Goal: Task Accomplishment & Management: Manage account settings

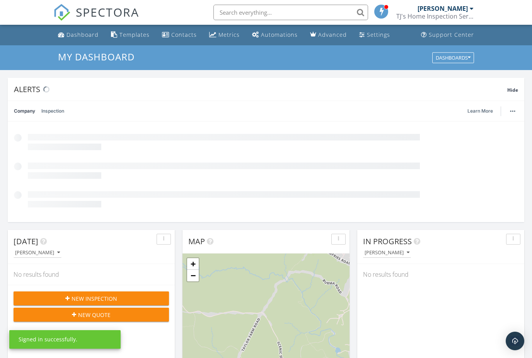
scroll to position [705, 533]
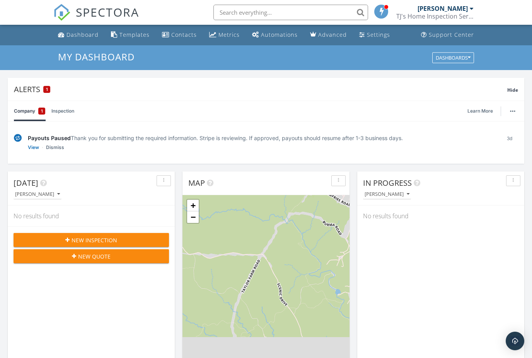
click at [469, 13] on div "TJ's Home Inspection Service" at bounding box center [435, 16] width 77 height 8
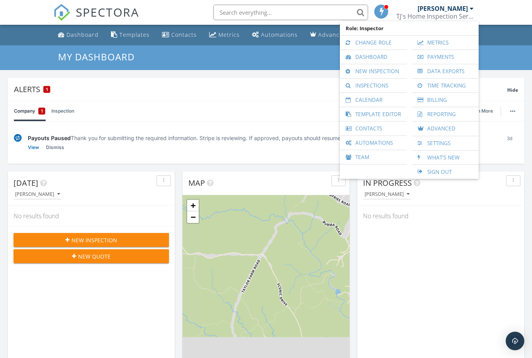
click at [300, 86] on div "Alerts 1" at bounding box center [261, 89] width 494 height 10
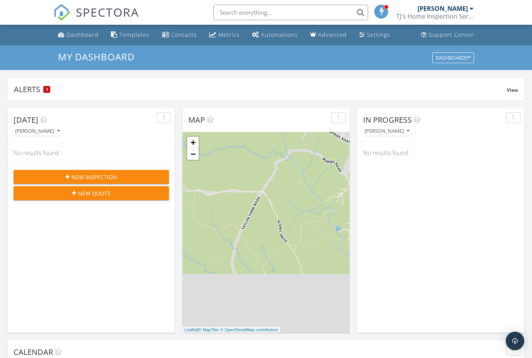
click at [130, 41] on link "Templates" at bounding box center [130, 35] width 45 height 14
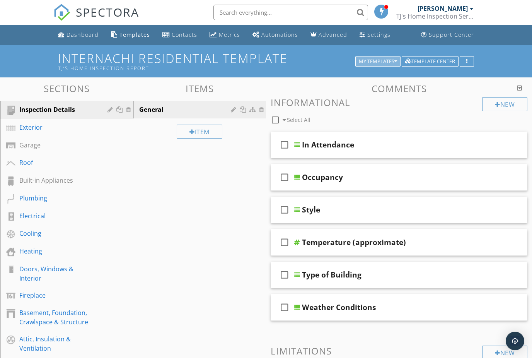
click at [388, 62] on div "My Templates" at bounding box center [378, 61] width 38 height 5
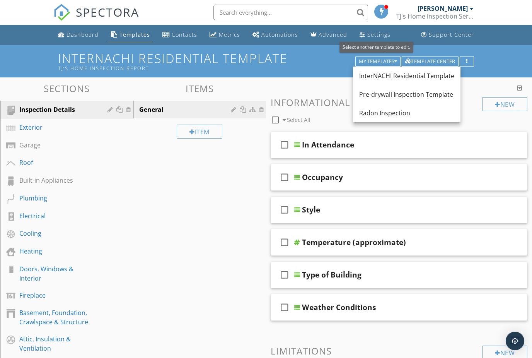
click at [402, 117] on div "Radon Inspection" at bounding box center [406, 112] width 95 height 9
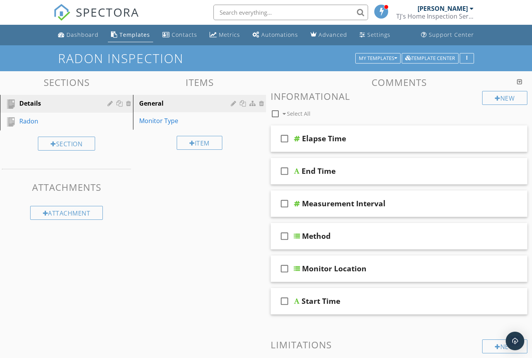
click at [284, 237] on icon "check_box_outline_blank" at bounding box center [285, 236] width 12 height 19
click at [378, 236] on div "Method" at bounding box center [392, 235] width 181 height 9
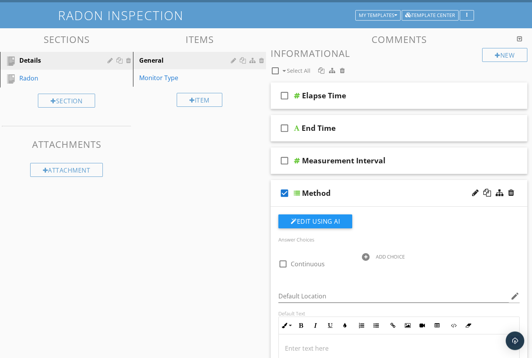
scroll to position [43, 0]
click at [327, 222] on button "Edit Using AI" at bounding box center [316, 221] width 74 height 14
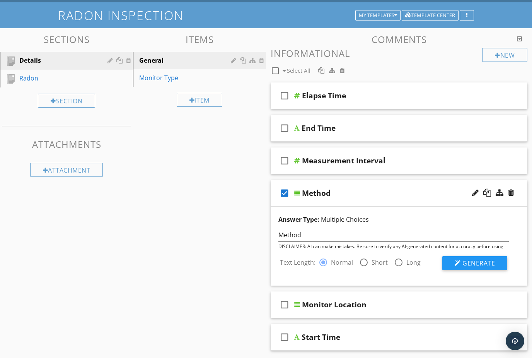
click at [479, 261] on span "Generate" at bounding box center [479, 263] width 32 height 9
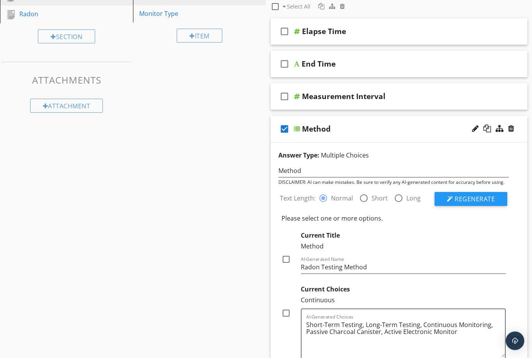
scroll to position [107, 0]
click at [292, 311] on div at bounding box center [286, 312] width 13 height 13
checkbox input "true"
click at [287, 258] on div at bounding box center [286, 259] width 13 height 13
checkbox input "true"
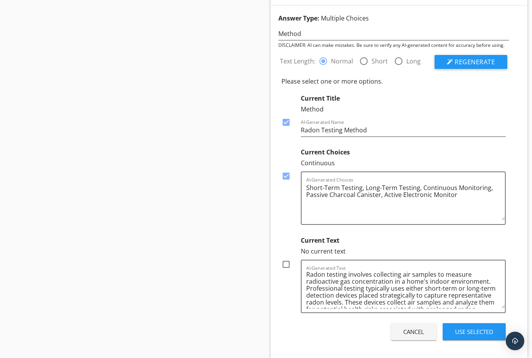
scroll to position [1, 0]
click at [291, 269] on div at bounding box center [286, 264] width 13 height 13
checkbox input "true"
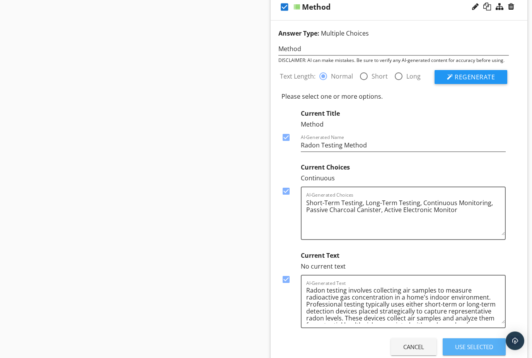
scroll to position [179, 0]
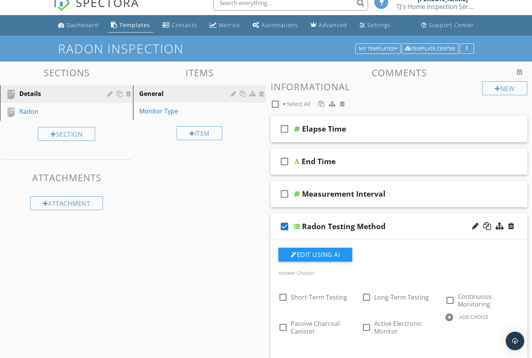
scroll to position [0, 0]
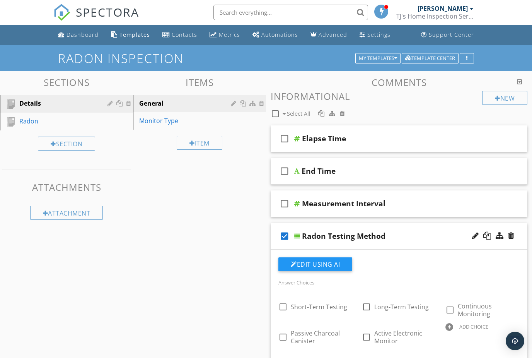
click at [287, 204] on icon "check_box_outline_blank" at bounding box center [285, 203] width 12 height 19
click at [286, 236] on icon "check_box" at bounding box center [285, 236] width 12 height 19
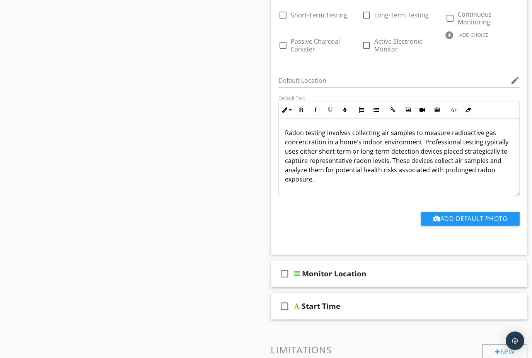
scroll to position [291, 0]
click at [286, 275] on icon "check_box_outline_blank" at bounding box center [285, 274] width 12 height 19
click at [351, 275] on div "Monitor Location" at bounding box center [334, 273] width 65 height 9
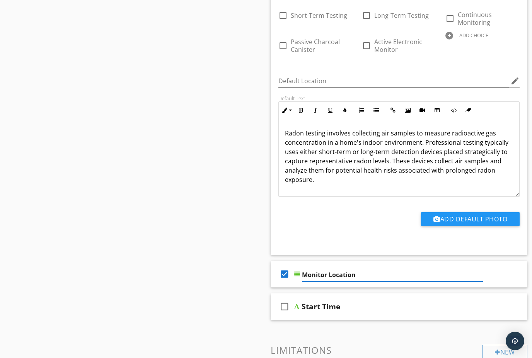
click at [286, 274] on icon "check_box" at bounding box center [285, 274] width 12 height 19
click at [284, 306] on icon "check_box_outline_blank" at bounding box center [285, 306] width 12 height 19
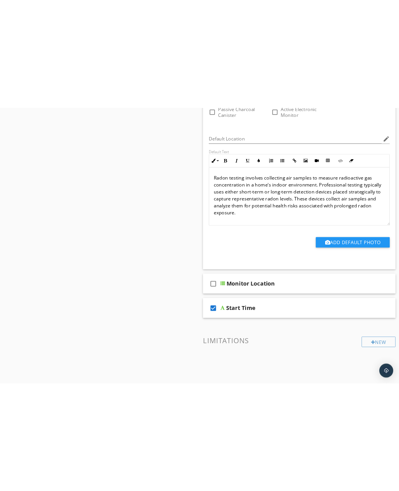
scroll to position [273, 0]
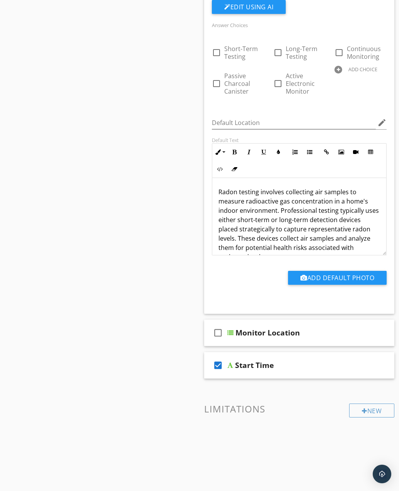
click at [323, 225] on p "Radon testing involves collecting air samples to measure radioactive gas concen…" at bounding box center [300, 224] width 162 height 74
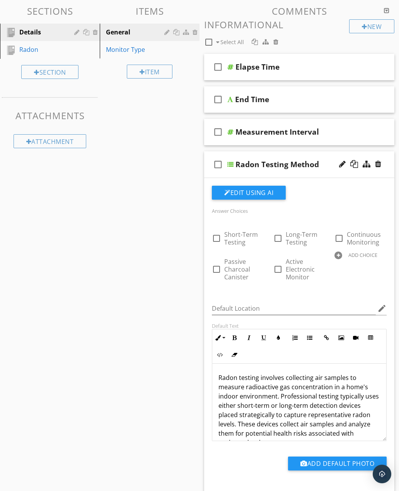
scroll to position [87, 0]
click at [217, 70] on icon "check_box_outline_blank" at bounding box center [218, 67] width 12 height 19
click at [219, 66] on icon "check_box" at bounding box center [218, 67] width 12 height 19
click at [218, 164] on icon "check_box_outline_blank" at bounding box center [218, 164] width 12 height 19
click at [217, 165] on icon "check_box" at bounding box center [218, 164] width 12 height 19
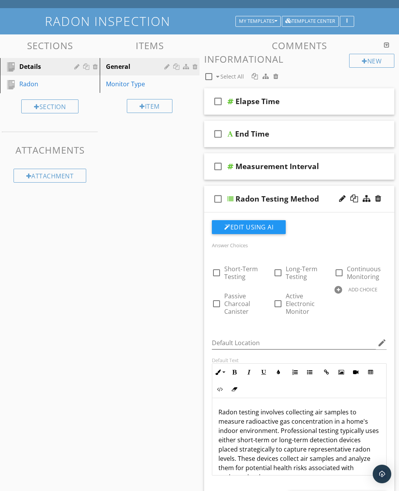
scroll to position [0, 0]
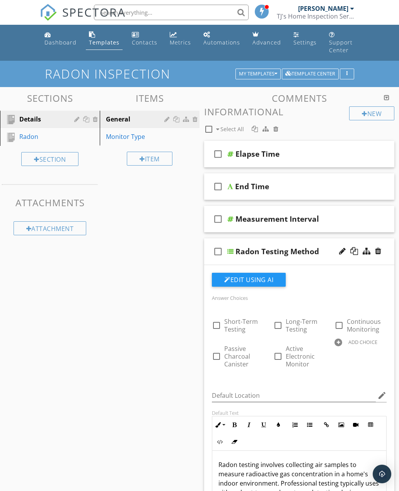
click at [33, 137] on div "Radon" at bounding box center [41, 136] width 44 height 9
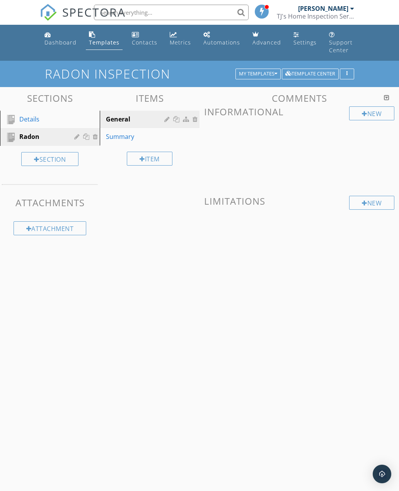
click at [118, 139] on div "Summary" at bounding box center [136, 136] width 61 height 9
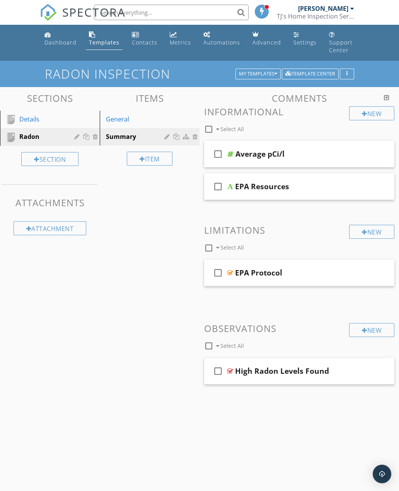
click at [219, 185] on icon "check_box_outline_blank" at bounding box center [218, 186] width 12 height 19
click at [233, 185] on div at bounding box center [230, 186] width 6 height 6
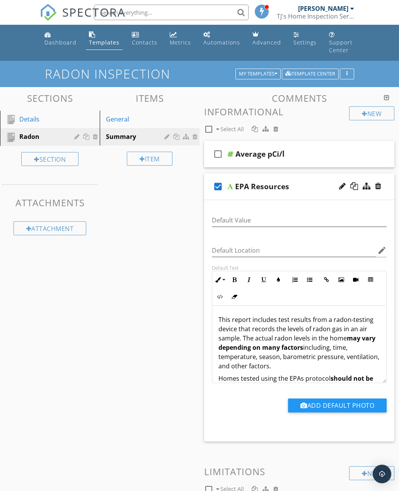
click at [232, 192] on div "check_box EPA Resources" at bounding box center [299, 186] width 190 height 27
type textarea "<p>This report includes test results from a radon-testing device that records t…"
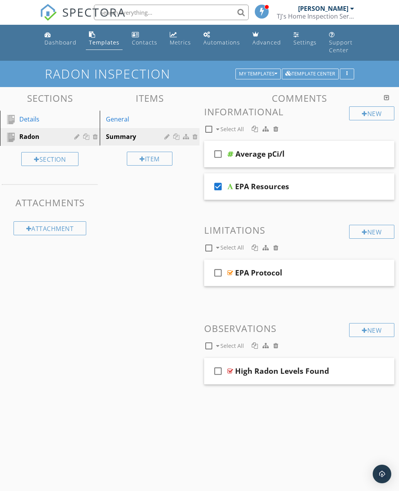
click at [233, 154] on div at bounding box center [230, 154] width 6 height 6
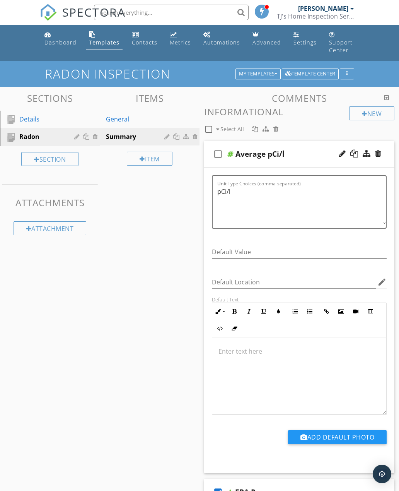
click at [221, 156] on icon "check_box_outline_blank" at bounding box center [218, 154] width 12 height 19
checkbox input "true"
click at [233, 157] on div at bounding box center [230, 154] width 6 height 6
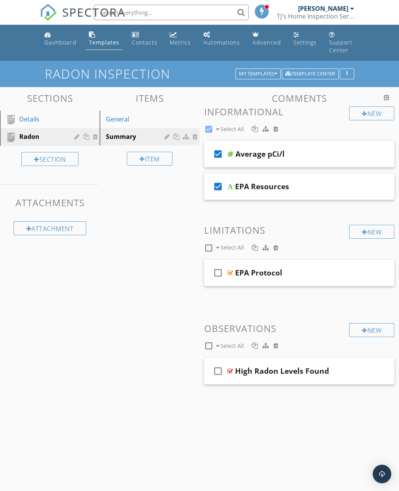
click at [233, 273] on div at bounding box center [230, 273] width 6 height 6
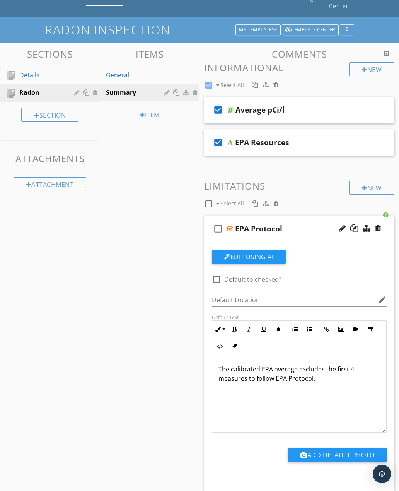
scroll to position [46, 0]
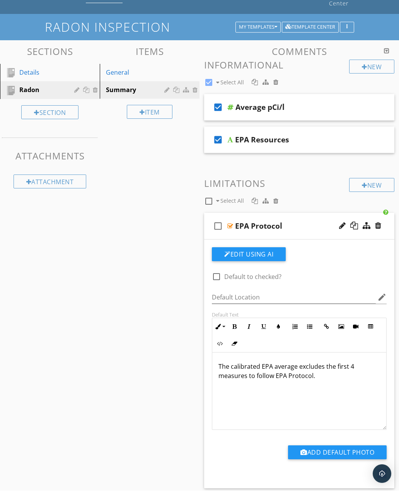
click at [364, 357] on p "The calibrated EPA average excludes the first 4 measures to follow EPA Protocol." at bounding box center [300, 371] width 162 height 19
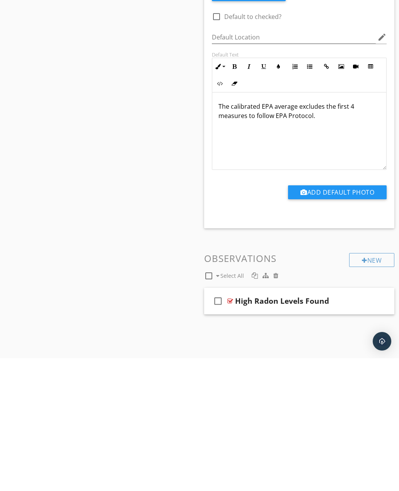
scroll to position [174, 0]
click at [227, 357] on div "check_box_outline_blank" at bounding box center [219, 433] width 15 height 19
checkbox input "true"
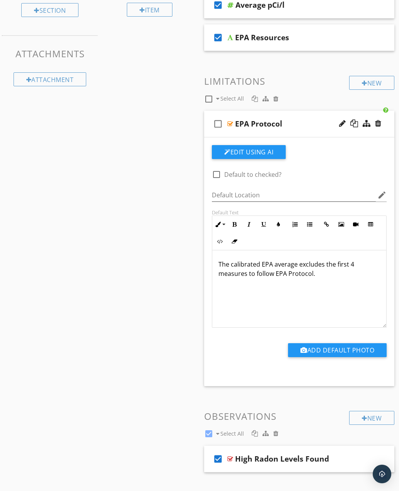
click at [232, 357] on div at bounding box center [230, 459] width 6 height 6
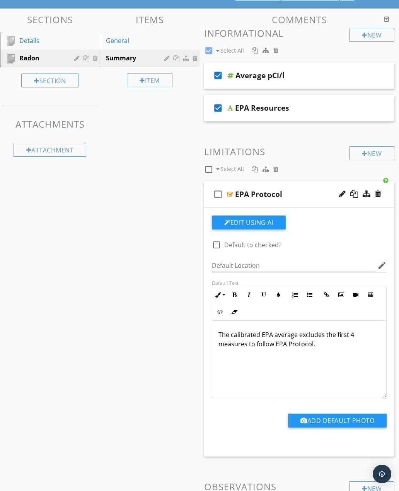
scroll to position [0, 0]
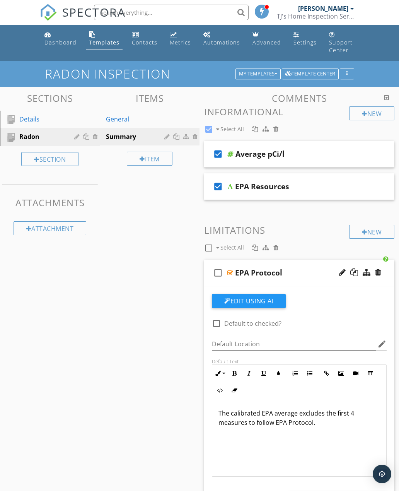
click at [270, 79] on h1 "Radon Inspection" at bounding box center [200, 74] width 310 height 14
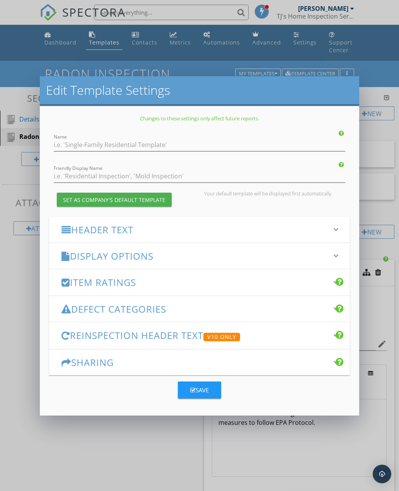
type input "Radon Inspection"
click at [332, 257] on icon "keyboard_arrow_down" at bounding box center [336, 255] width 9 height 9
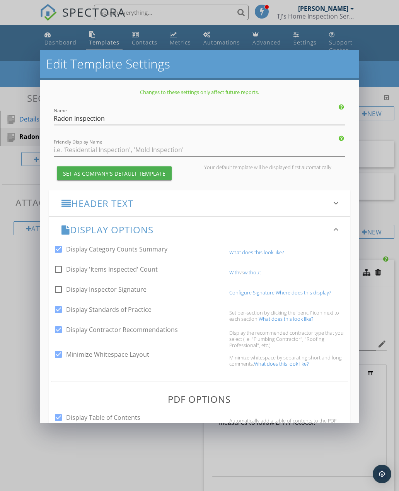
click at [276, 292] on link "Where does this display?" at bounding box center [303, 292] width 55 height 7
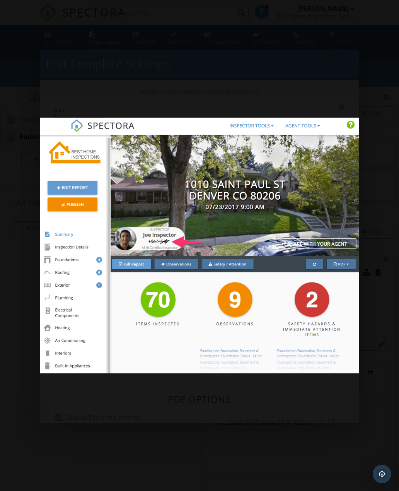
click at [277, 357] on div at bounding box center [199, 245] width 399 height 491
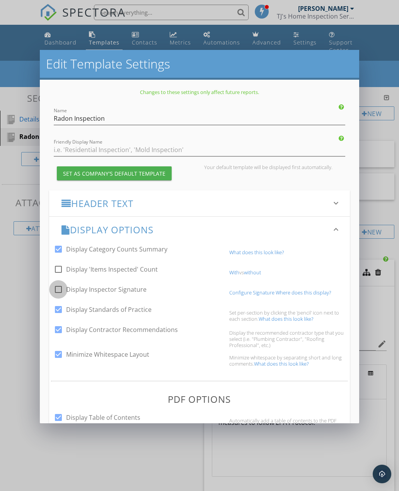
click at [62, 290] on div at bounding box center [58, 289] width 13 height 13
checkbox input "true"
click at [252, 291] on link "Configure Signature" at bounding box center [251, 292] width 45 height 7
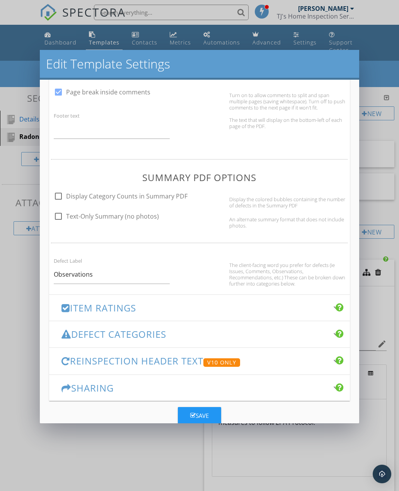
scroll to position [389, 0]
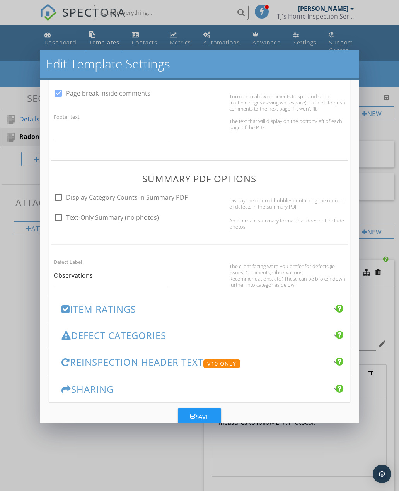
click at [65, 310] on div at bounding box center [66, 308] width 9 height 9
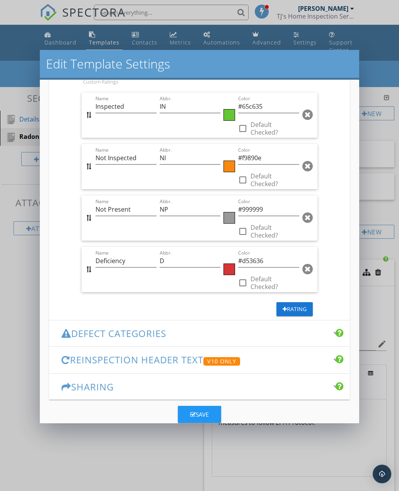
scroll to position [387, 0]
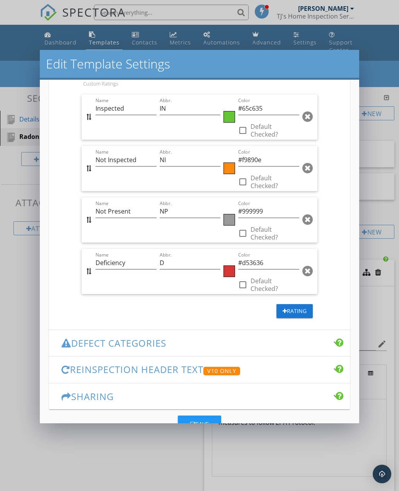
click at [60, 346] on div "Defect Categories keyboard_arrow_down" at bounding box center [199, 343] width 301 height 26
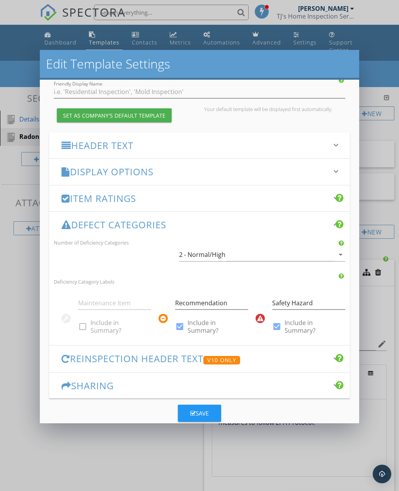
scroll to position [55, 0]
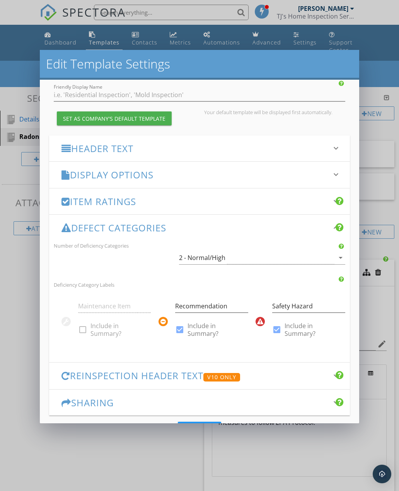
click at [64, 357] on div at bounding box center [66, 375] width 9 height 9
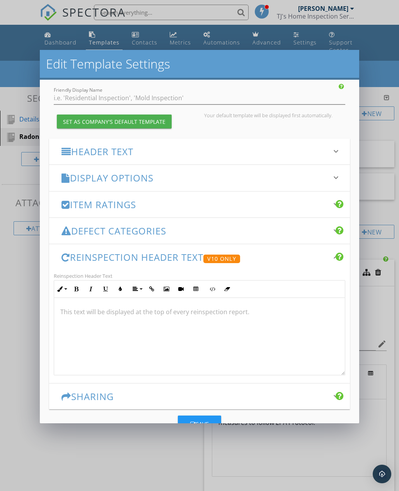
scroll to position [52, 0]
click at [64, 357] on div at bounding box center [67, 396] width 10 height 9
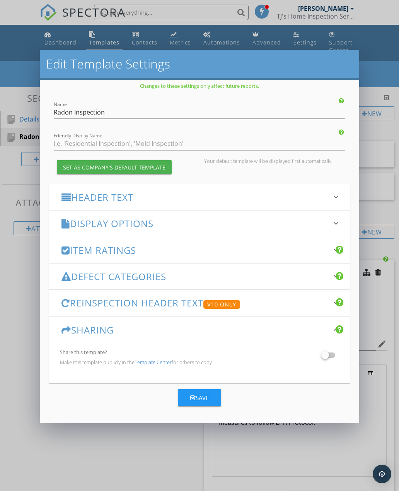
scroll to position [0, 0]
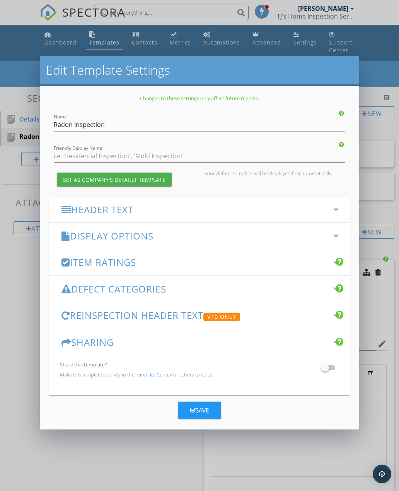
click at [204, 357] on button "Save" at bounding box center [199, 410] width 43 height 17
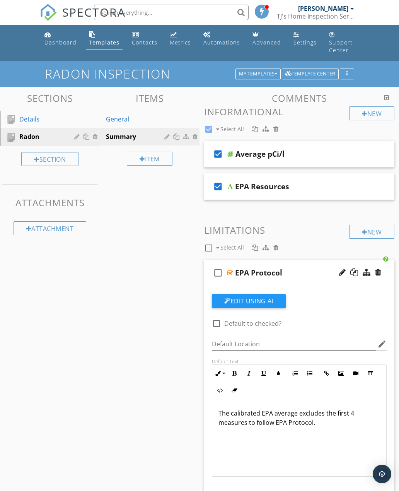
click at [273, 75] on div "My Templates" at bounding box center [258, 73] width 38 height 5
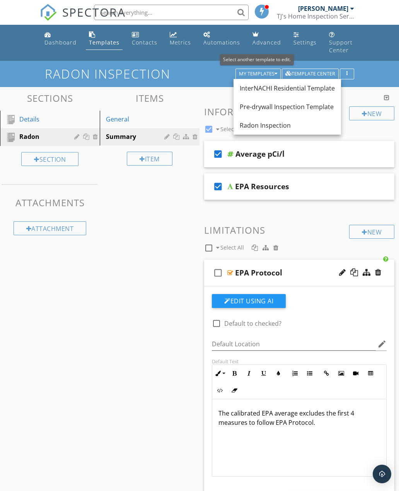
click at [285, 89] on div "InterNACHI Residential Template" at bounding box center [287, 88] width 95 height 9
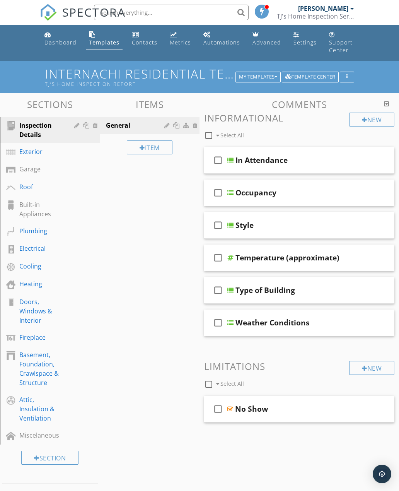
click at [31, 231] on div "Plumbing" at bounding box center [41, 230] width 44 height 9
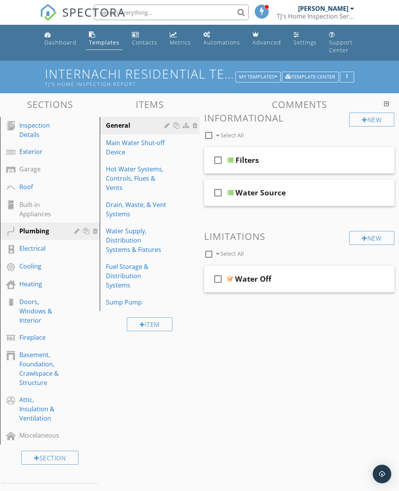
click at [120, 151] on div "Main Water Shut-off Device" at bounding box center [136, 147] width 61 height 19
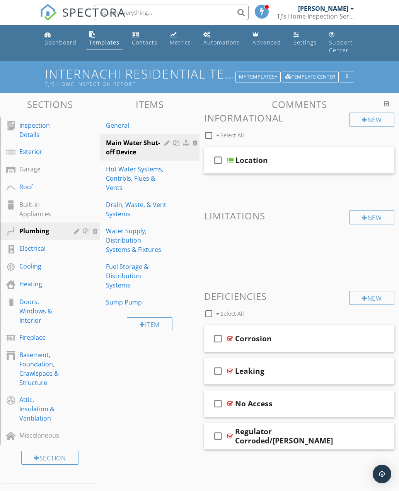
click at [115, 177] on div "Hot Water Systems, Controls, Flues & Vents" at bounding box center [136, 178] width 61 height 28
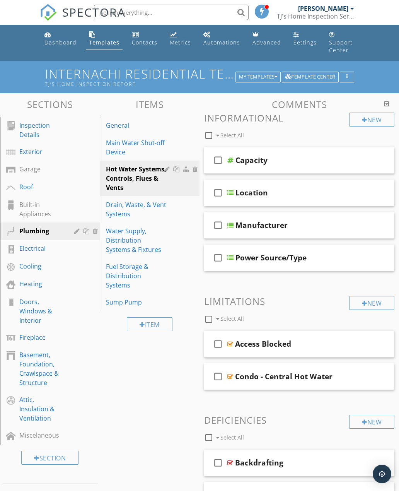
click at [117, 210] on div "Drain, Waste, & Vent Systems" at bounding box center [136, 209] width 61 height 19
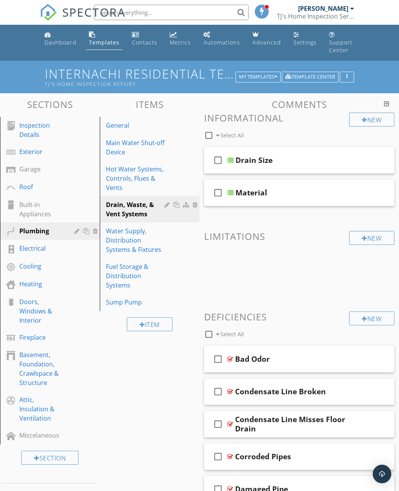
click at [119, 174] on div "Hot Water Systems, Controls, Flues & Vents" at bounding box center [136, 178] width 61 height 28
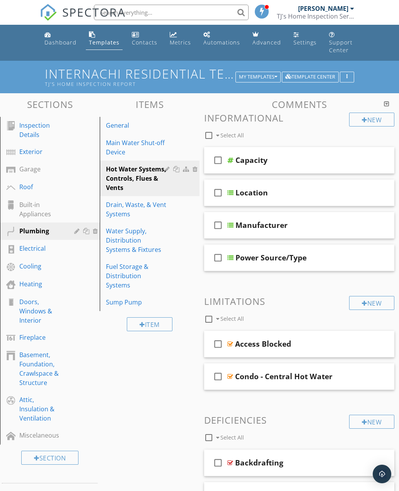
click at [120, 147] on div "Main Water Shut-off Device" at bounding box center [136, 147] width 61 height 19
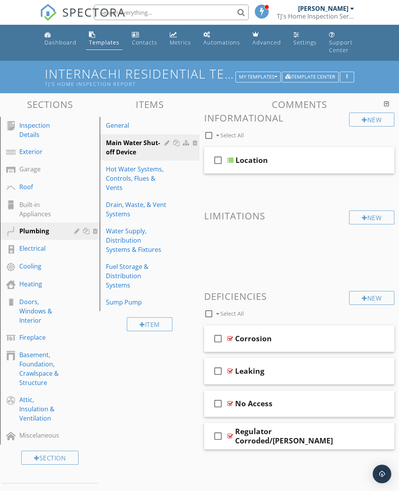
click at [115, 125] on div "General" at bounding box center [136, 125] width 61 height 9
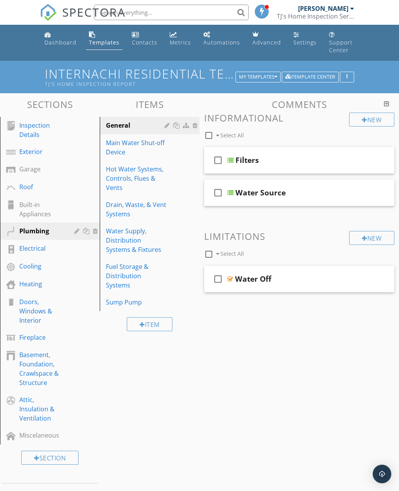
click at [121, 236] on div "Water Supply, Distribution Systems & Fixtures" at bounding box center [136, 240] width 61 height 28
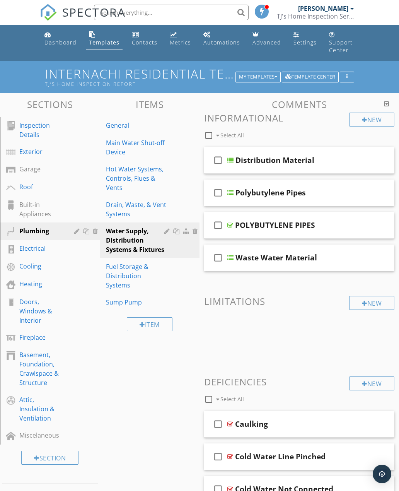
click at [218, 257] on icon "check_box_outline_blank" at bounding box center [218, 257] width 12 height 19
click at [379, 259] on div at bounding box center [378, 257] width 6 height 8
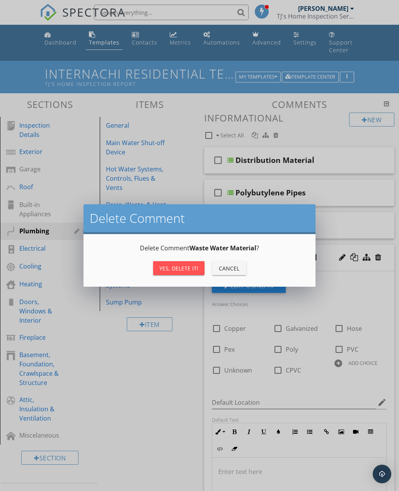
click at [174, 270] on div "Yes, Delete it!" at bounding box center [178, 268] width 39 height 8
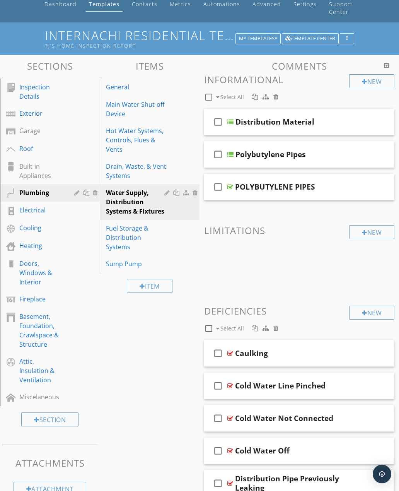
scroll to position [40, 0]
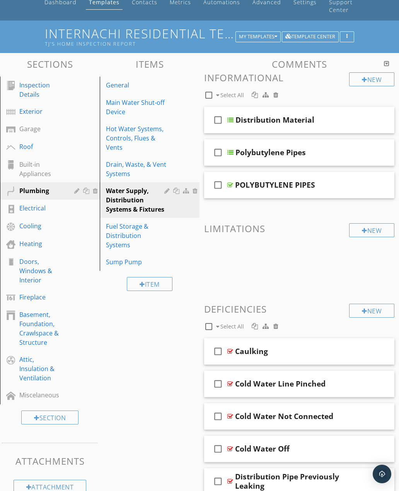
click at [120, 232] on div "Fuel Storage & Distribution Systems" at bounding box center [136, 236] width 61 height 28
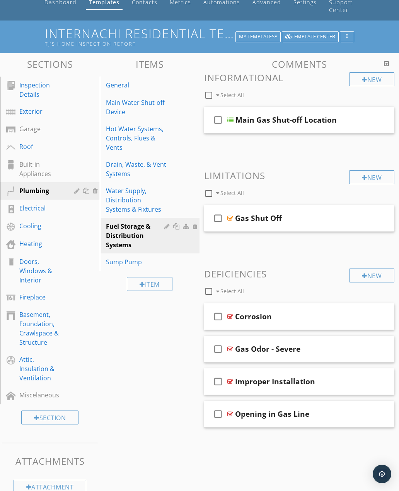
click at [123, 260] on div "Sump Pump" at bounding box center [136, 261] width 61 height 9
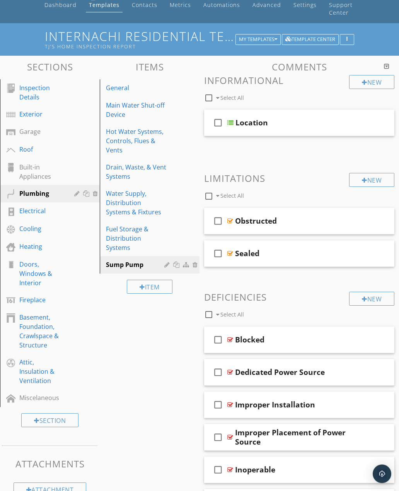
scroll to position [0, 0]
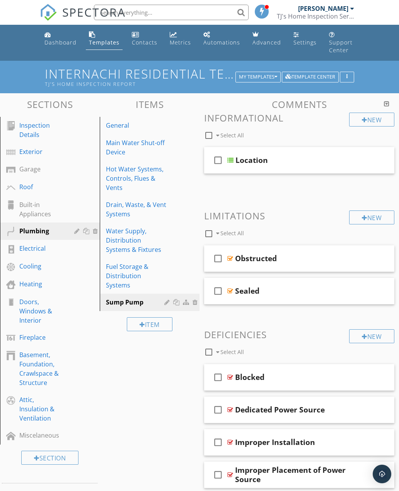
click at [118, 209] on div "Drain, Waste, & Vent Systems" at bounding box center [136, 209] width 61 height 19
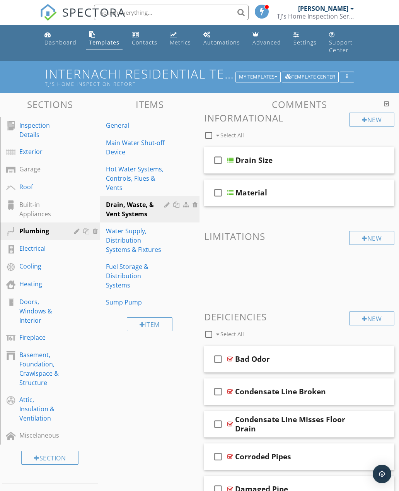
click at [227, 191] on div "check_box_outline_blank" at bounding box center [219, 192] width 15 height 19
click at [227, 190] on div "check_box" at bounding box center [219, 192] width 15 height 19
click at [232, 193] on div at bounding box center [230, 193] width 6 height 6
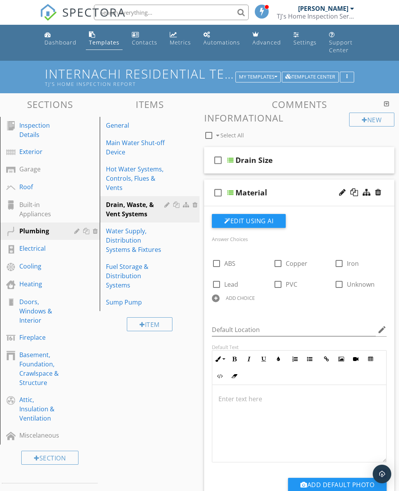
click at [36, 309] on div "Doors, Windows & Interior" at bounding box center [41, 311] width 44 height 28
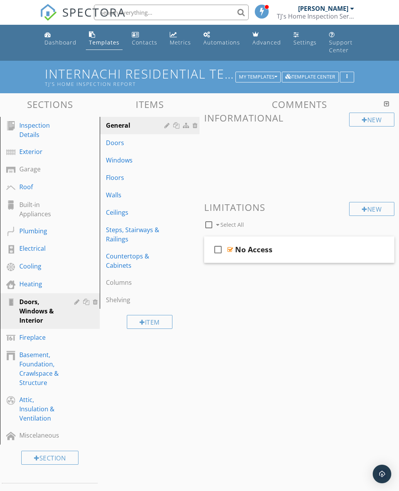
click at [123, 195] on div "Walls" at bounding box center [136, 194] width 61 height 9
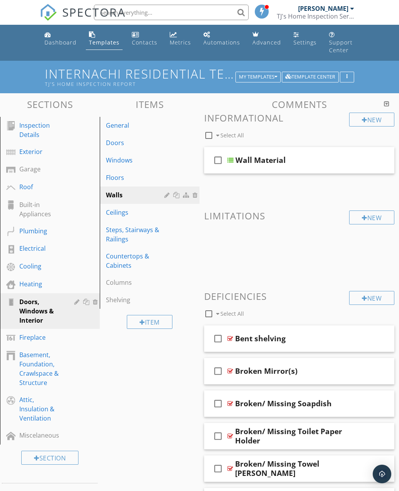
click at [233, 161] on div at bounding box center [230, 160] width 6 height 6
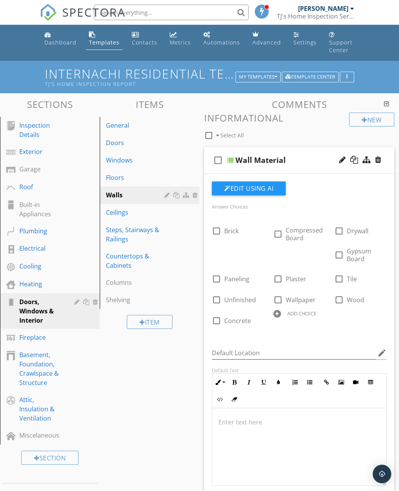
click at [120, 216] on div "Ceilings" at bounding box center [136, 212] width 61 height 9
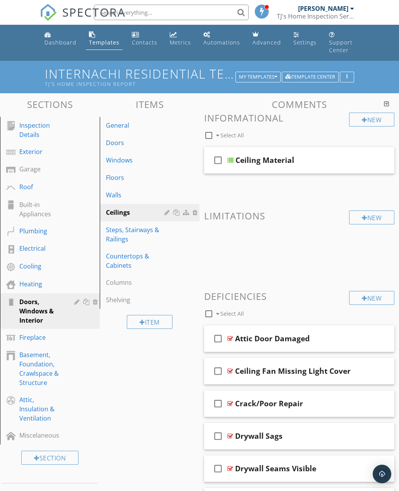
click at [227, 161] on div "check_box_outline_blank" at bounding box center [219, 160] width 15 height 19
checkbox input "true"
click at [231, 161] on div at bounding box center [230, 160] width 6 height 6
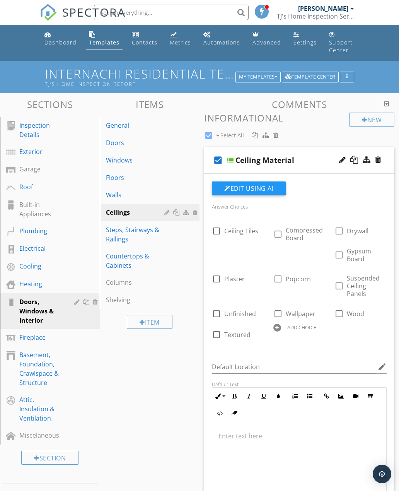
click at [256, 190] on button "Edit Using AI" at bounding box center [249, 188] width 74 height 14
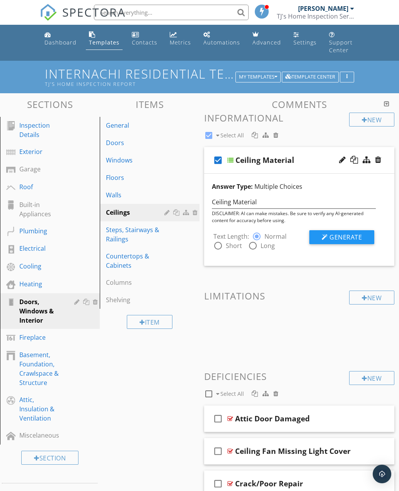
click at [232, 164] on div "check_box Ceiling Material" at bounding box center [299, 160] width 190 height 27
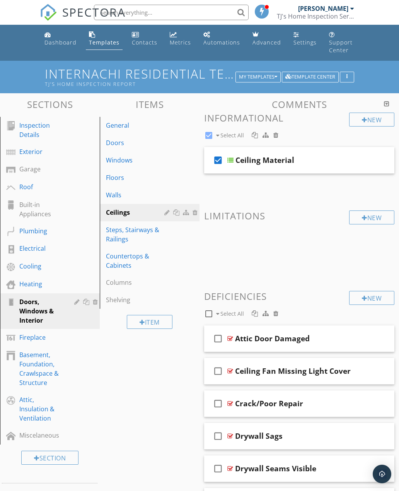
click at [234, 161] on div "check_box Ceiling Material" at bounding box center [299, 160] width 190 height 27
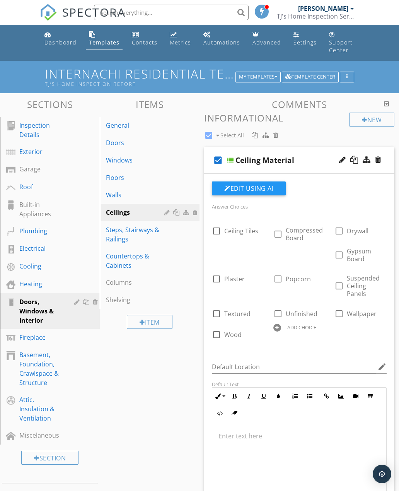
click at [122, 238] on div "Steps, Stairways & Railings" at bounding box center [136, 234] width 61 height 19
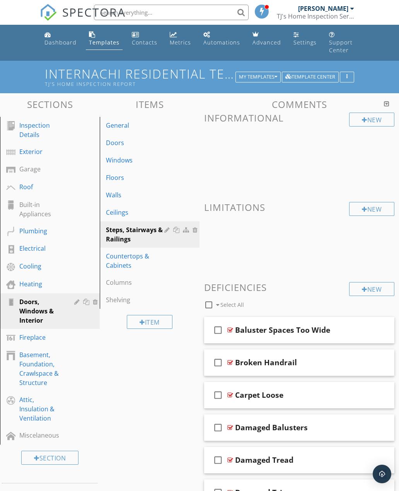
click at [121, 215] on div "Ceilings" at bounding box center [136, 212] width 61 height 9
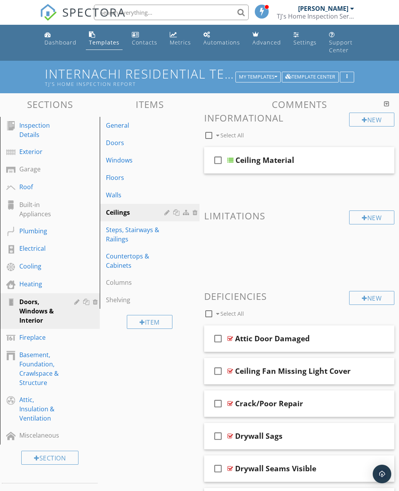
click at [226, 158] on div "check_box_outline_blank" at bounding box center [219, 160] width 15 height 19
checkbox input "true"
click at [233, 160] on div at bounding box center [230, 160] width 6 height 6
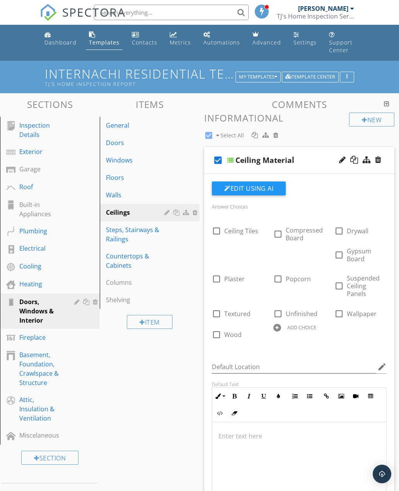
click at [125, 258] on div "Countertops & Cabinets" at bounding box center [136, 260] width 61 height 19
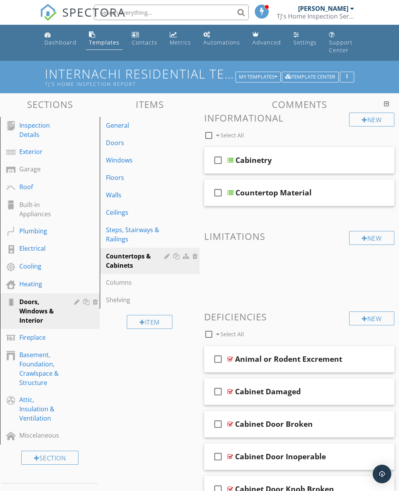
click at [42, 340] on div "Fireplace" at bounding box center [41, 337] width 44 height 9
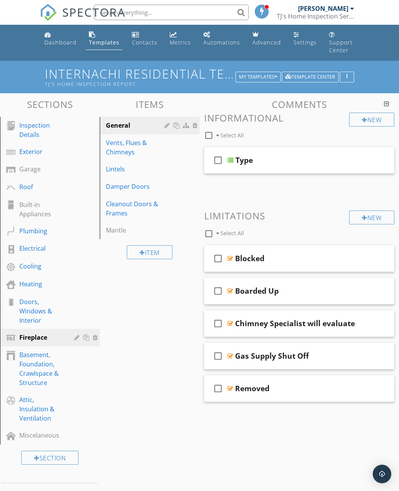
click at [227, 157] on div "check_box_outline_blank" at bounding box center [219, 160] width 15 height 19
click at [227, 157] on div "check_box" at bounding box center [219, 160] width 15 height 19
click at [218, 161] on icon "check_box_outline_blank" at bounding box center [218, 160] width 12 height 19
checkbox input "true"
click at [234, 164] on div "check_box Type" at bounding box center [299, 160] width 190 height 27
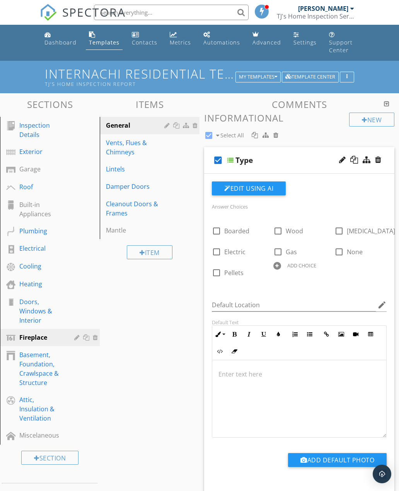
click at [258, 188] on button "Edit Using AI" at bounding box center [249, 188] width 74 height 14
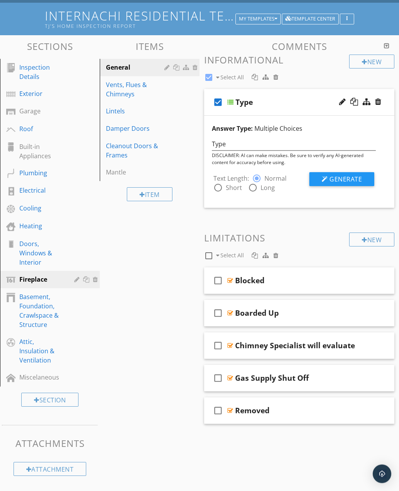
scroll to position [58, 0]
click at [233, 102] on div at bounding box center [230, 102] width 6 height 6
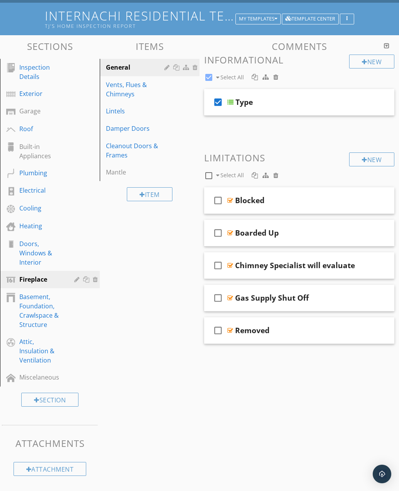
click at [120, 128] on div "Damper Doors" at bounding box center [136, 128] width 61 height 9
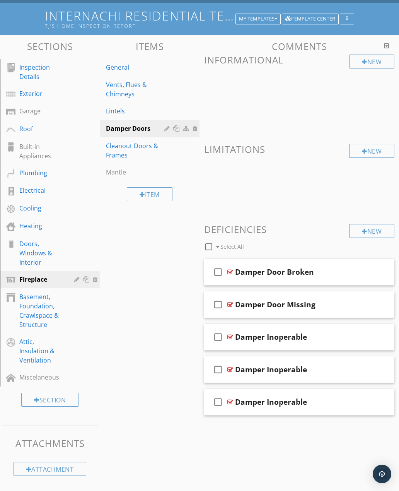
click at [30, 152] on div "Built-in Appliances" at bounding box center [41, 151] width 44 height 19
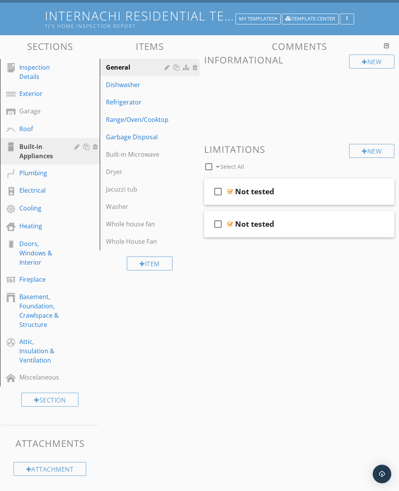
click at [115, 170] on div "Dryer" at bounding box center [136, 171] width 61 height 9
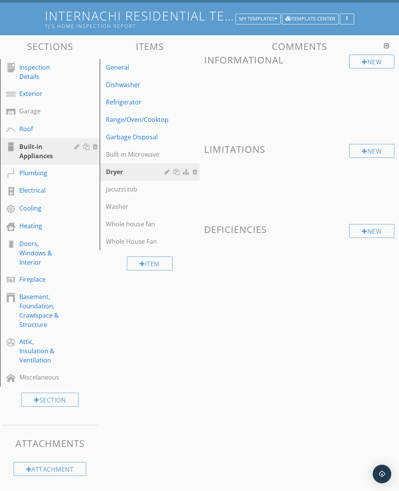
click at [116, 155] on div "Built-in Microwave" at bounding box center [136, 154] width 61 height 9
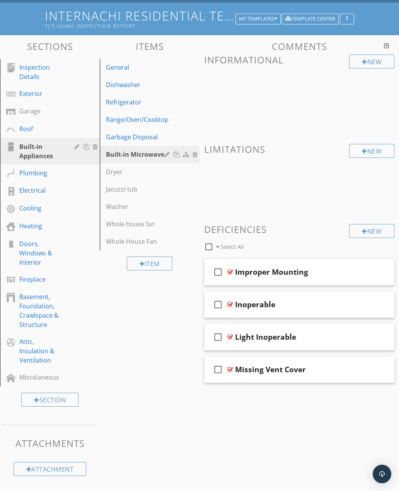
click at [388, 45] on div at bounding box center [386, 46] width 5 height 6
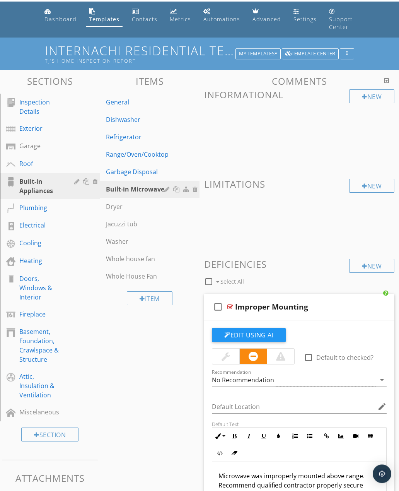
scroll to position [0, 0]
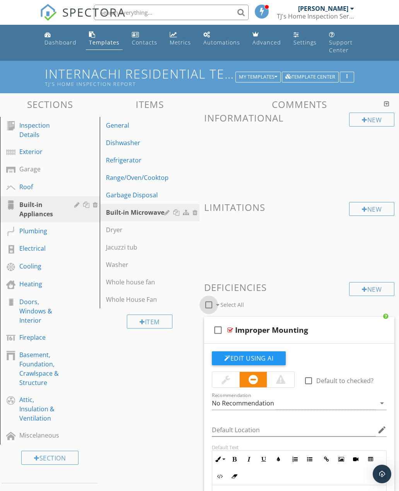
click at [210, 306] on div at bounding box center [208, 304] width 13 height 13
click at [209, 306] on div at bounding box center [208, 304] width 13 height 13
checkbox input "false"
click at [113, 233] on div "Dryer" at bounding box center [136, 229] width 61 height 9
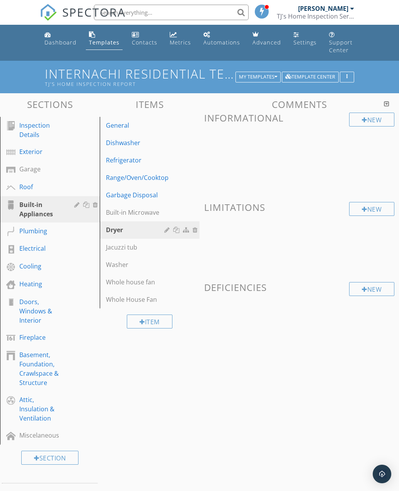
click at [117, 265] on div "Washer" at bounding box center [136, 264] width 61 height 9
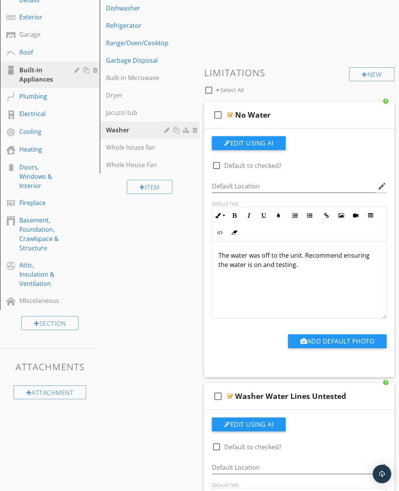
scroll to position [134, 0]
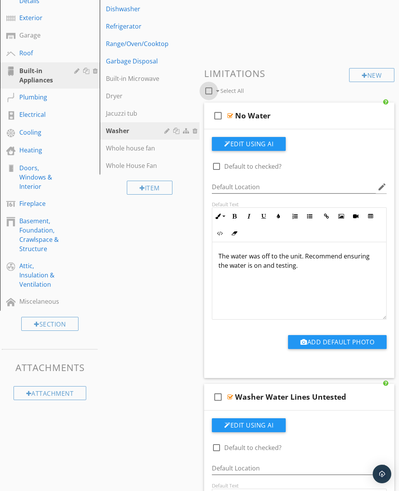
click at [212, 90] on div at bounding box center [208, 90] width 13 height 13
click at [209, 94] on div at bounding box center [208, 90] width 13 height 13
checkbox input "false"
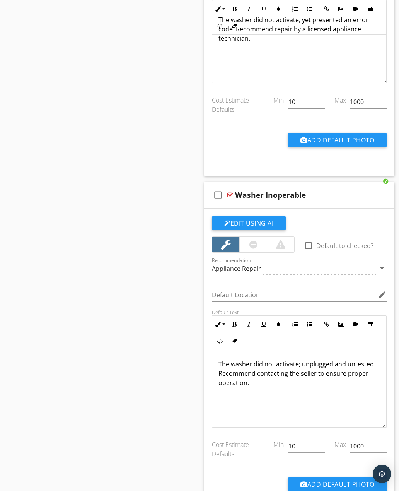
scroll to position [3117, 0]
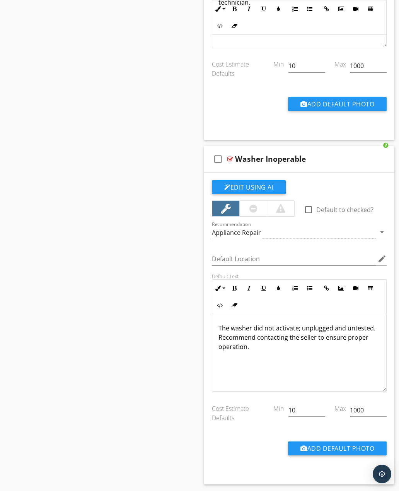
click at [227, 157] on div "check_box_outline_blank" at bounding box center [219, 159] width 15 height 19
click at [227, 157] on div "check_box" at bounding box center [219, 159] width 15 height 19
click at [216, 158] on icon "check_box_outline_blank" at bounding box center [218, 159] width 12 height 19
click at [227, 154] on div "check_box" at bounding box center [219, 159] width 15 height 19
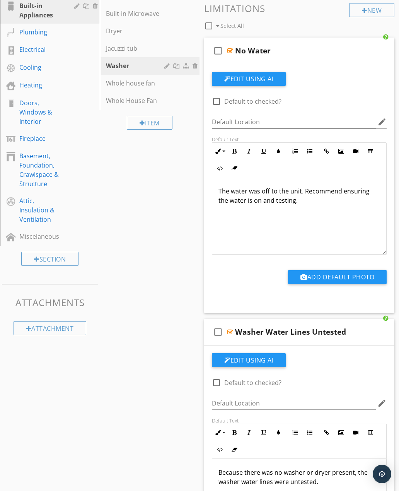
scroll to position [0, 0]
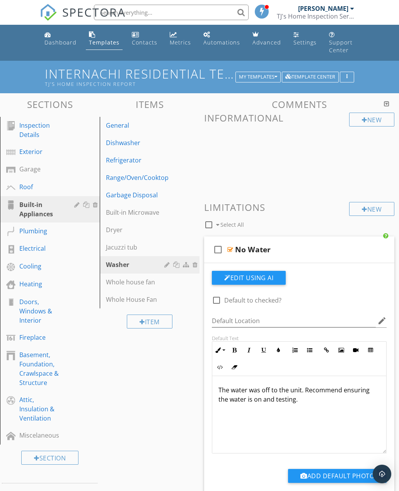
click at [0, 0] on div at bounding box center [0, 0] width 0 height 0
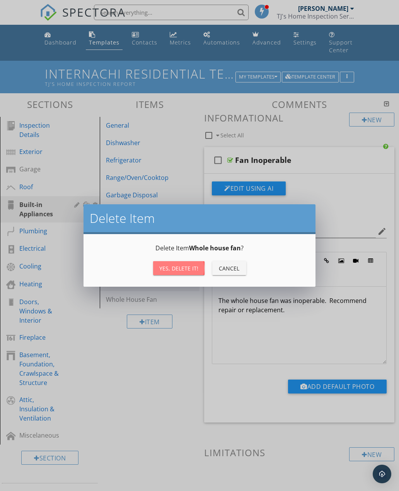
click at [183, 270] on div "Yes, Delete it!" at bounding box center [178, 268] width 39 height 8
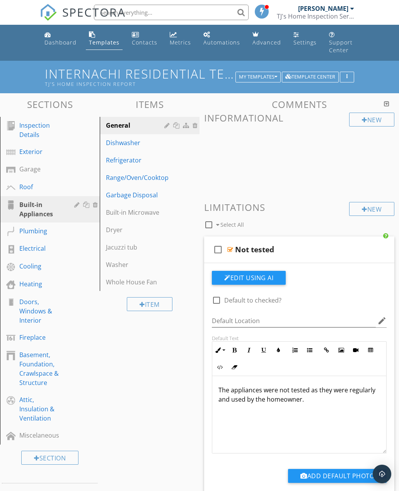
click at [95, 46] on div "Templates" at bounding box center [104, 42] width 31 height 7
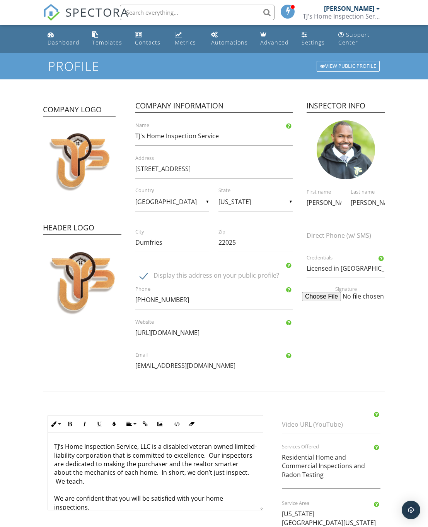
click at [236, 14] on input "text" at bounding box center [197, 12] width 155 height 15
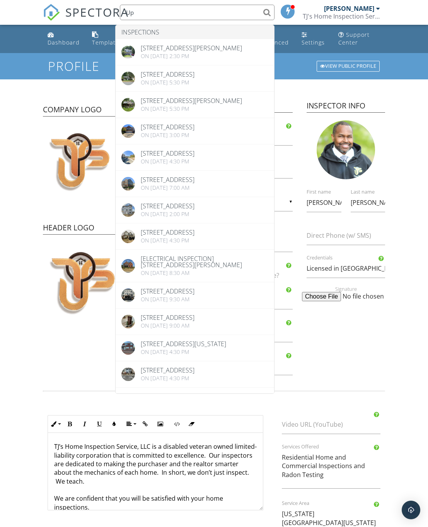
type input "U"
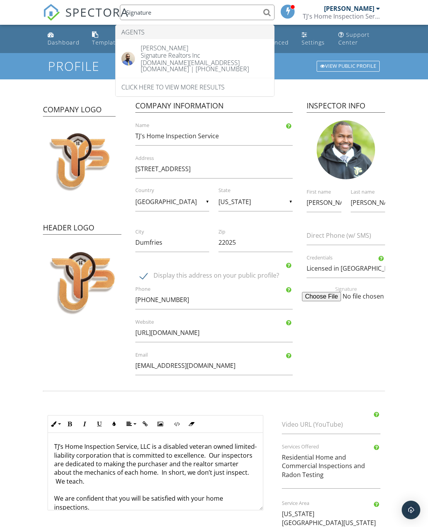
type input "Signature"
click at [25, 292] on form "Profile View Public Profile Company Logo Header Logo Company Information TJ's H…" at bounding box center [214, 321] width 428 height 536
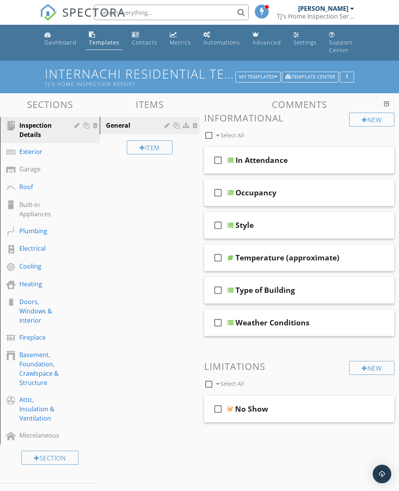
click at [296, 39] on div "Settings" at bounding box center [305, 42] width 23 height 7
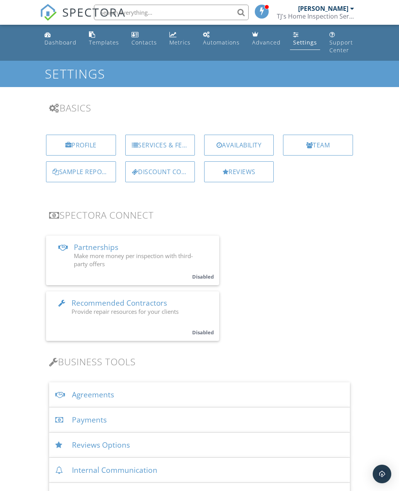
click at [246, 174] on div "Reviews" at bounding box center [239, 171] width 70 height 21
